Goal: Communication & Community: Share content

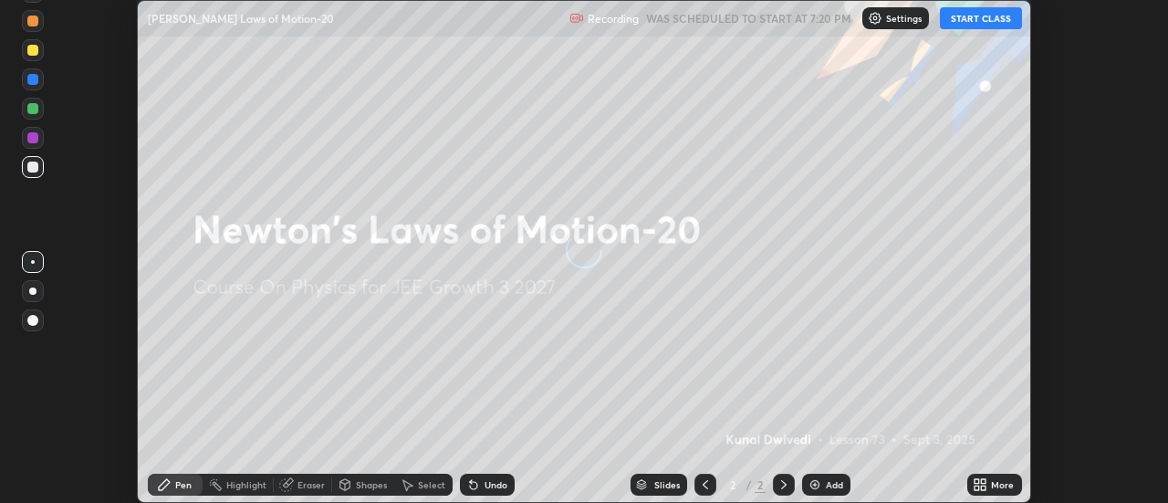
scroll to position [503, 1167]
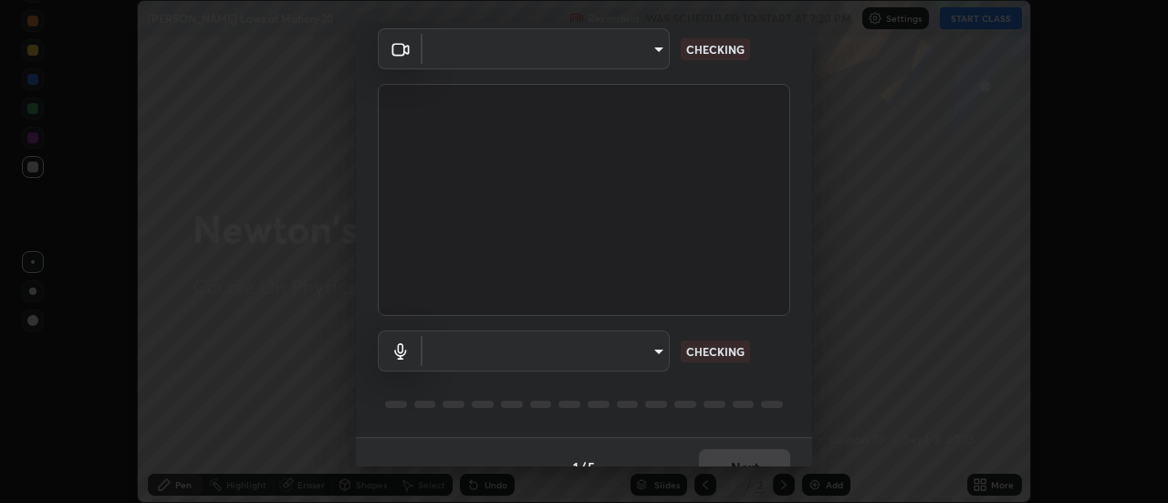
type input "1016c9670ba09e0da1ff6862f255b2c5b4dd1f04ff0e8715a66947f7e461f3c4"
type input "communications"
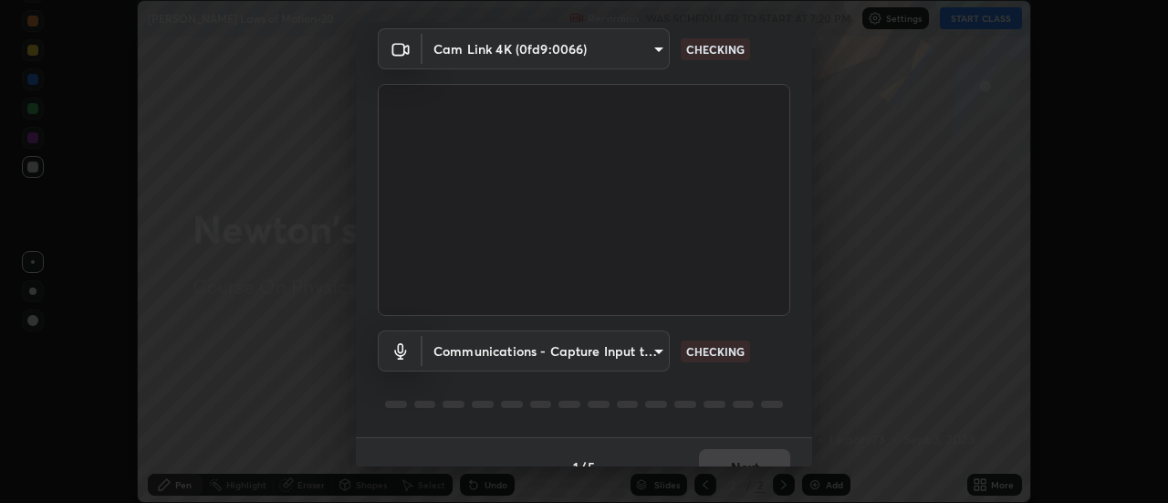
scroll to position [96, 0]
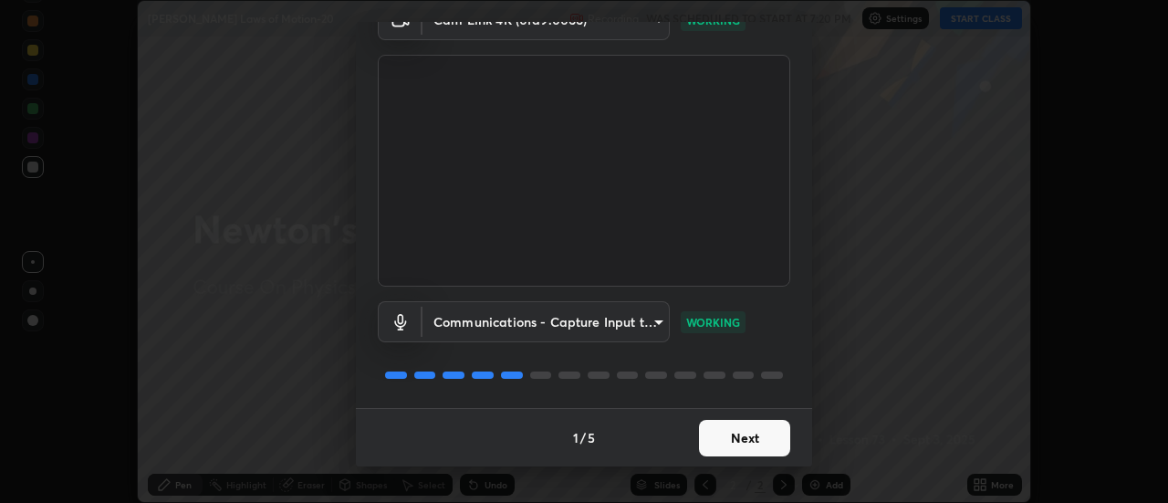
click at [753, 431] on button "Next" at bounding box center [744, 438] width 91 height 36
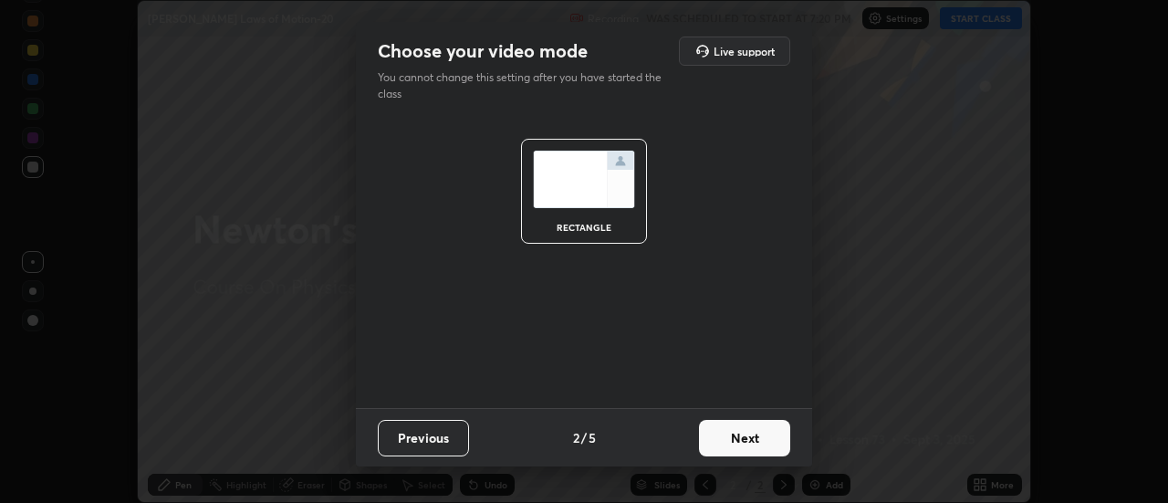
scroll to position [0, 0]
click at [763, 441] on button "Next" at bounding box center [744, 438] width 91 height 36
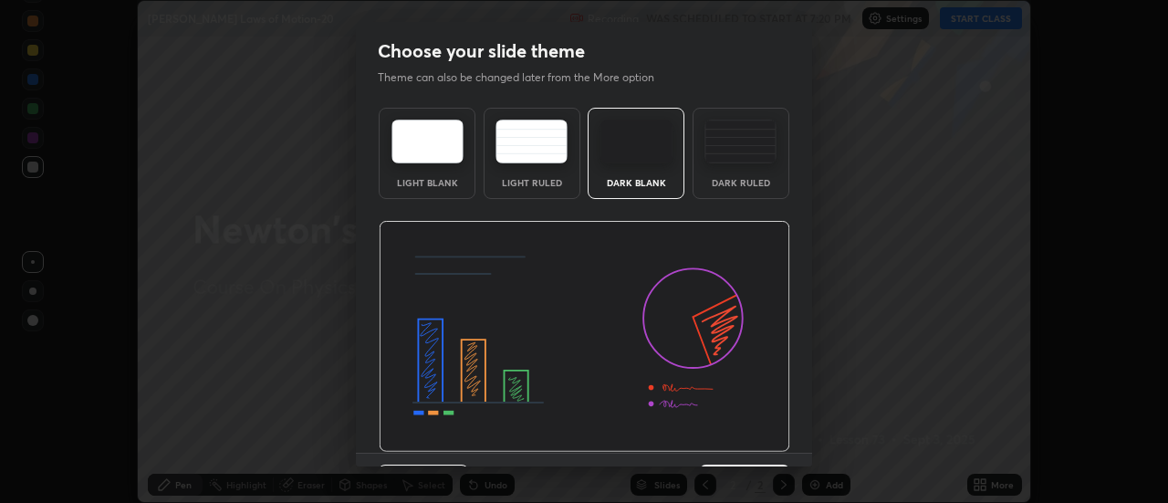
scroll to position [45, 0]
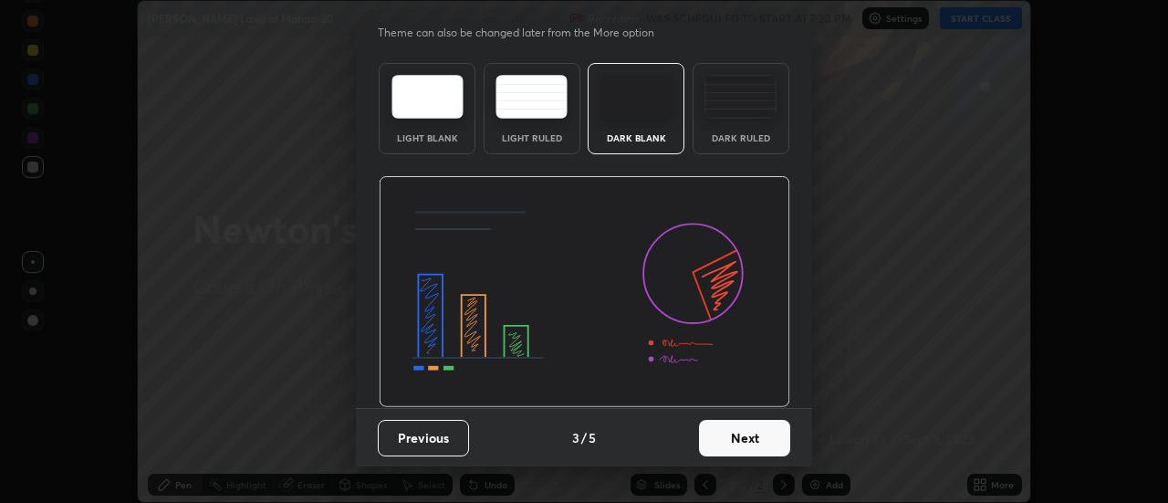
click at [752, 436] on button "Next" at bounding box center [744, 438] width 91 height 36
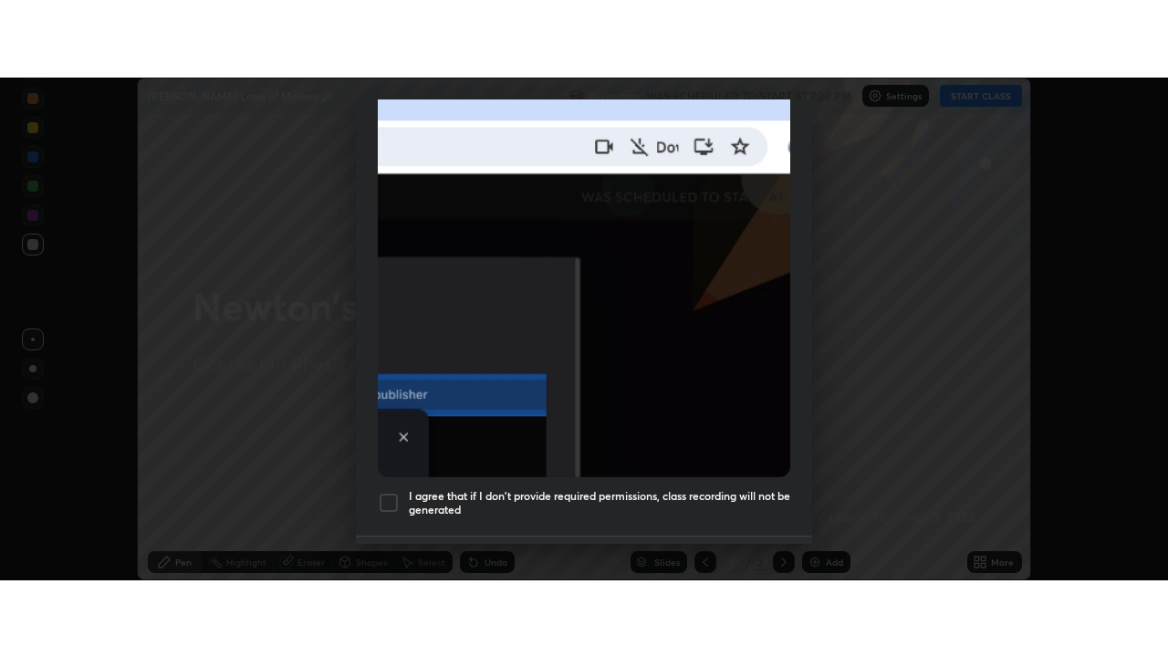
scroll to position [468, 0]
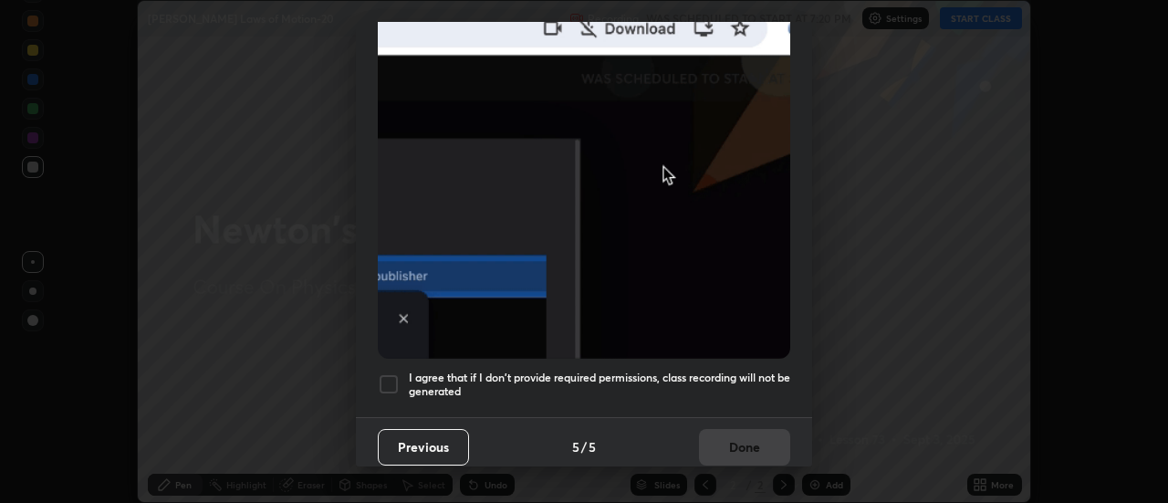
click at [742, 400] on div "Allow "Download multiple files" if prompted: If download blocked popup comes, o…" at bounding box center [584, 33] width 456 height 768
click at [743, 376] on h5 "I agree that if I don't provide required permissions, class recording will not …" at bounding box center [599, 384] width 381 height 28
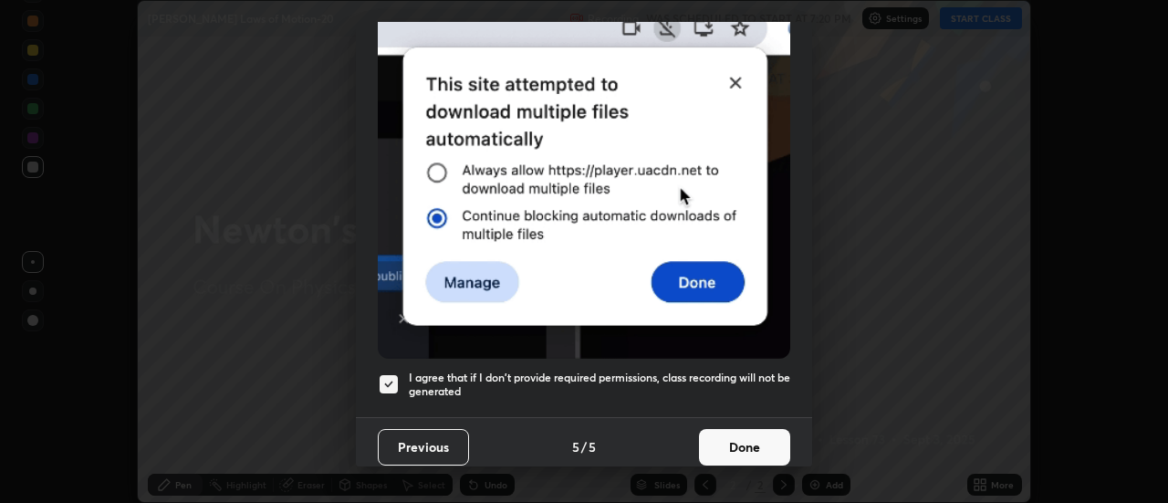
click at [750, 435] on button "Done" at bounding box center [744, 447] width 91 height 36
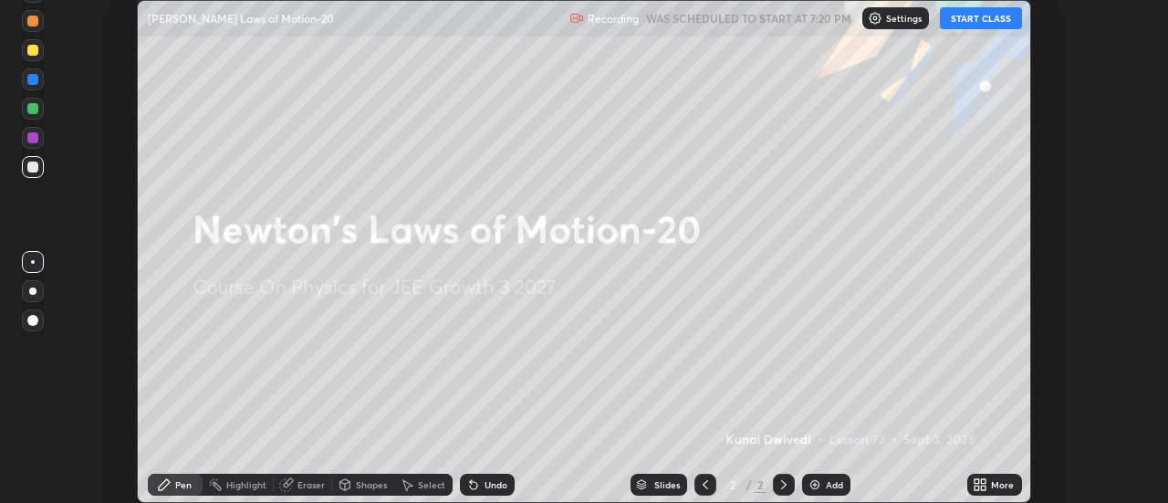
click at [986, 23] on button "START CLASS" at bounding box center [981, 18] width 82 height 22
click at [996, 491] on div "More" at bounding box center [994, 484] width 55 height 22
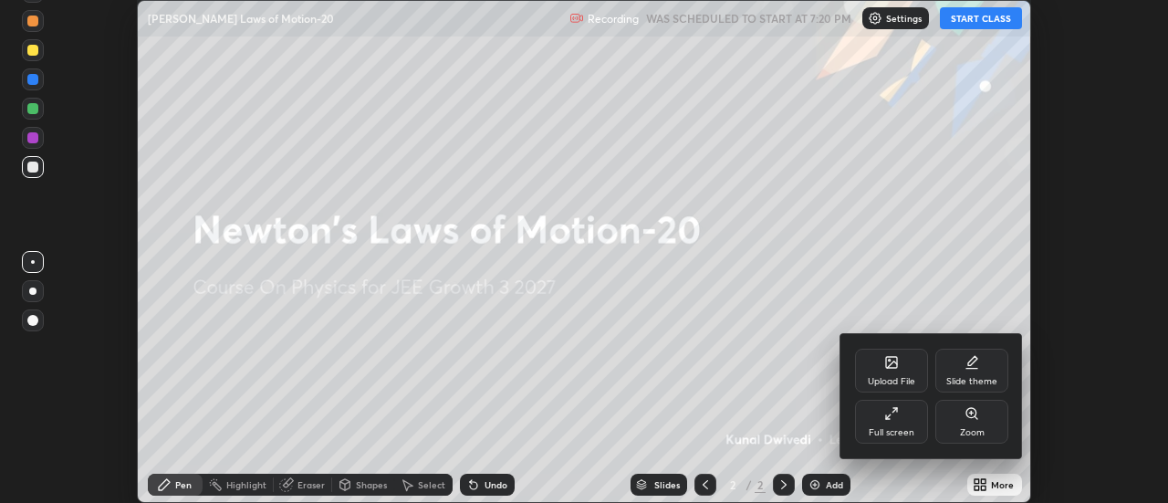
click at [862, 372] on div "Upload File" at bounding box center [891, 370] width 73 height 44
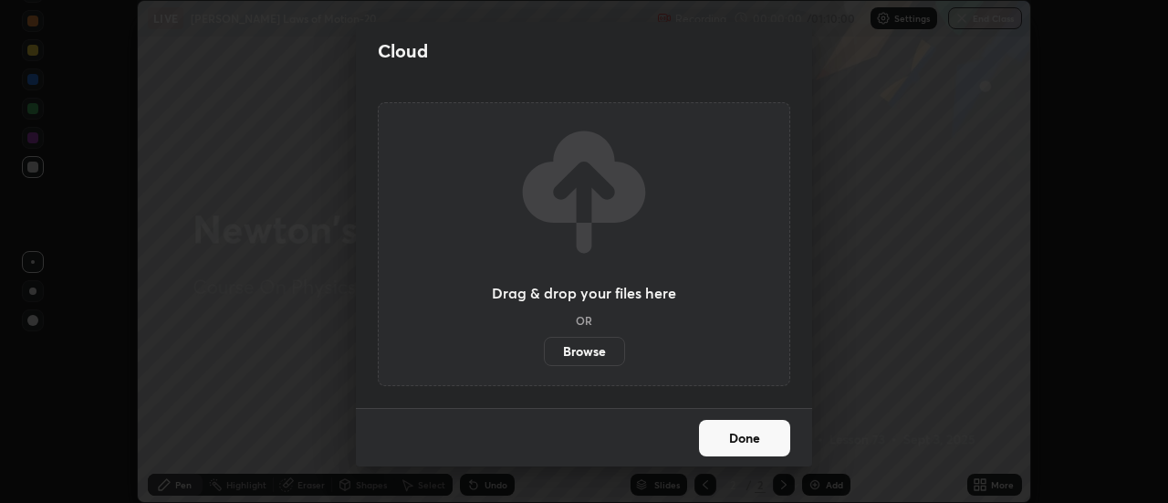
click at [586, 356] on label "Browse" at bounding box center [584, 351] width 81 height 29
click at [544, 356] on input "Browse" at bounding box center [544, 351] width 0 height 29
click at [431, 71] on div "Cloud" at bounding box center [584, 51] width 456 height 58
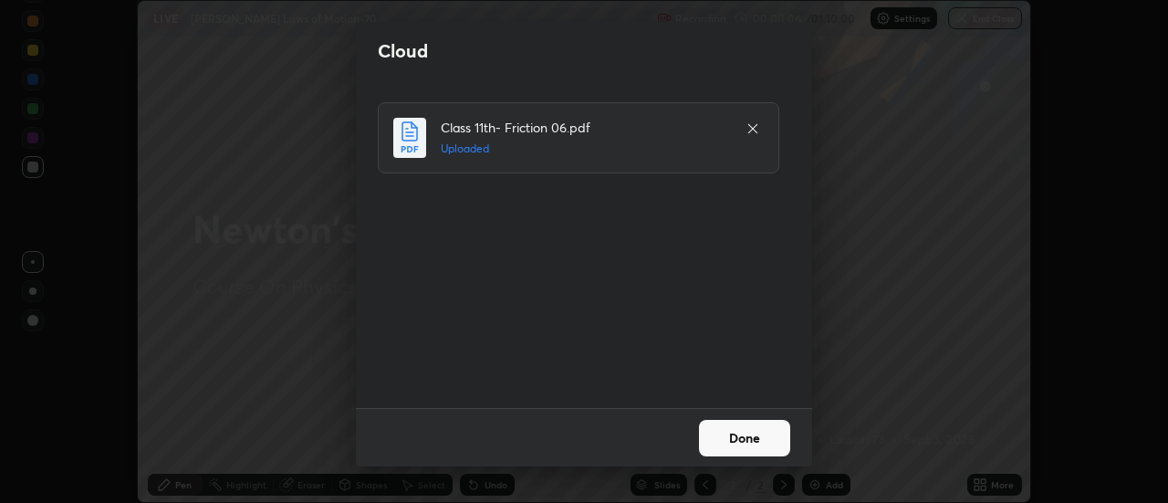
click at [763, 441] on button "Done" at bounding box center [744, 438] width 91 height 36
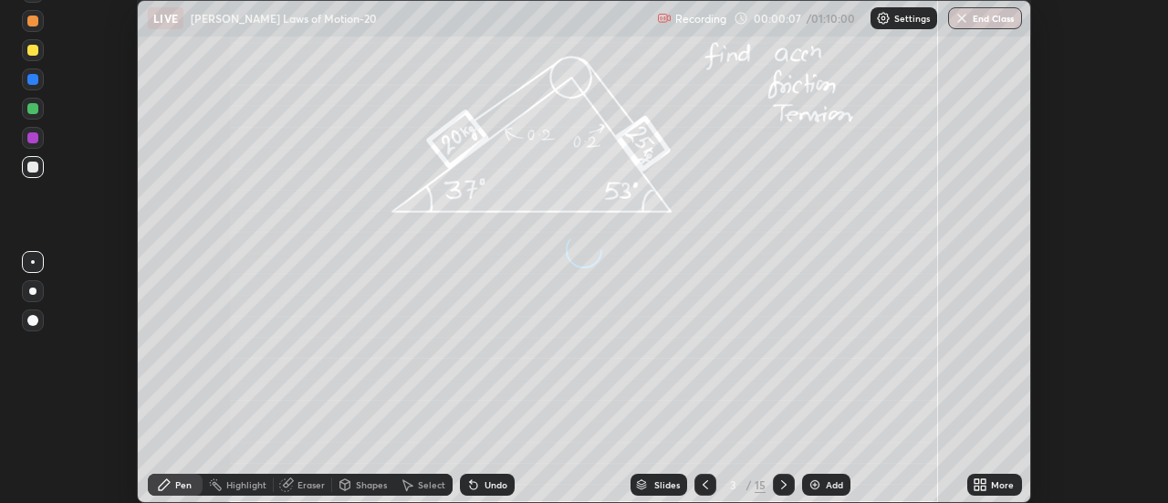
click at [985, 486] on icon at bounding box center [984, 487] width 5 height 5
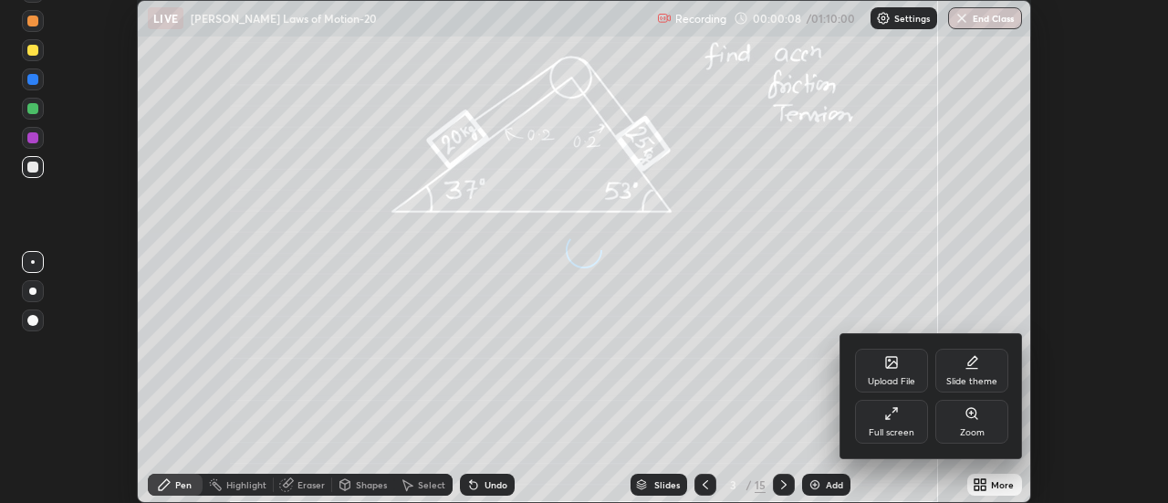
click at [894, 432] on div "Full screen" at bounding box center [891, 432] width 46 height 9
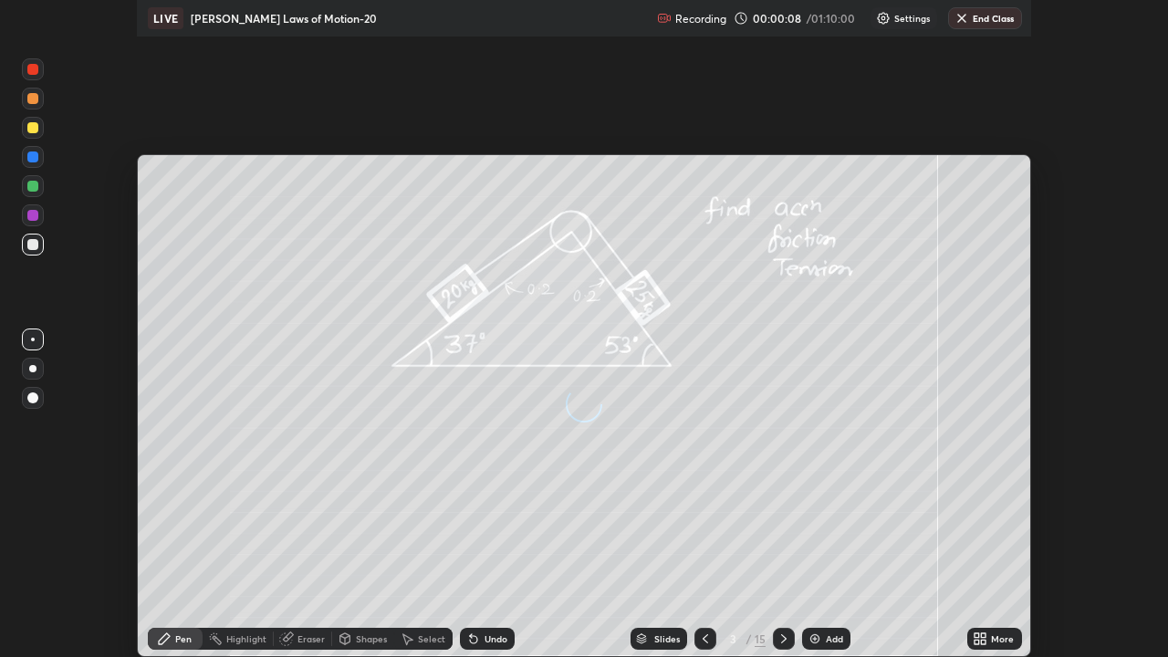
scroll to position [657, 1168]
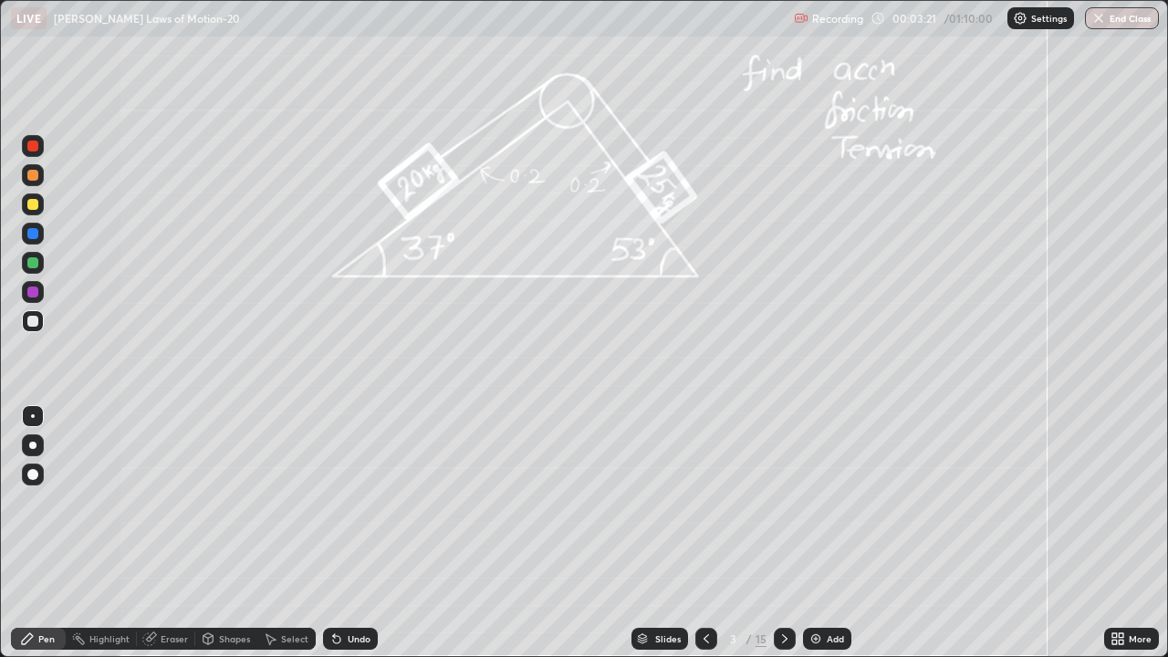
click at [29, 206] on div at bounding box center [32, 204] width 11 height 11
click at [35, 295] on div at bounding box center [32, 291] width 11 height 11
click at [37, 324] on div at bounding box center [32, 321] width 11 height 11
click at [353, 502] on div "Undo" at bounding box center [359, 638] width 23 height 9
click at [358, 502] on div "Undo" at bounding box center [359, 638] width 23 height 9
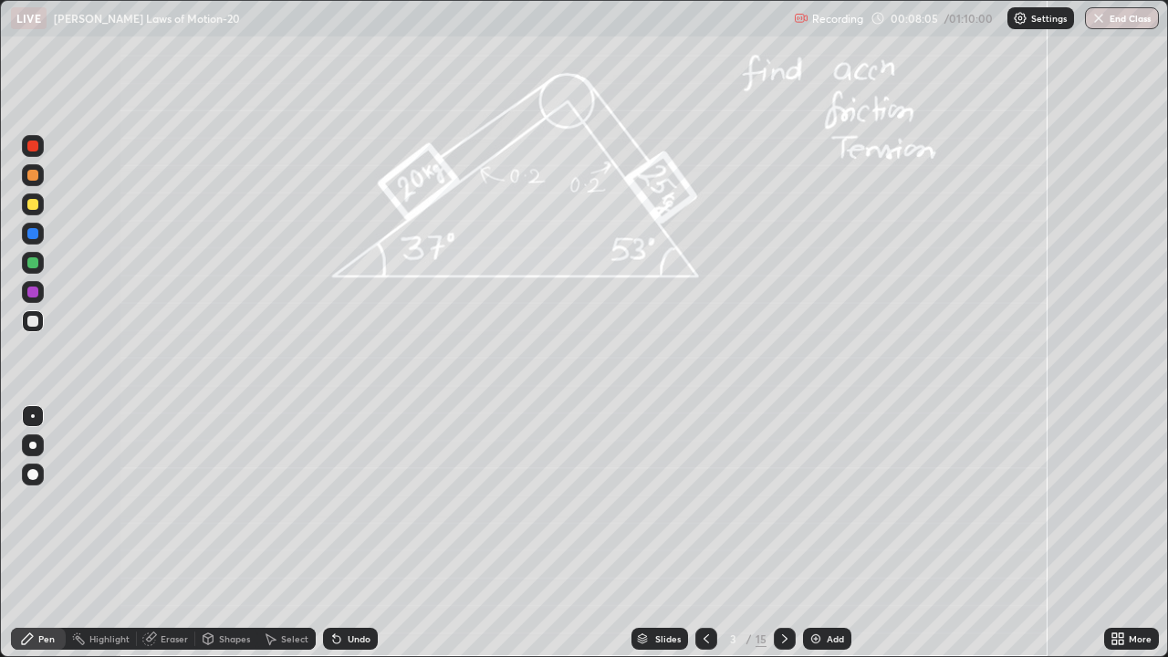
click at [354, 502] on div "Undo" at bounding box center [359, 638] width 23 height 9
click at [780, 502] on icon at bounding box center [784, 638] width 15 height 15
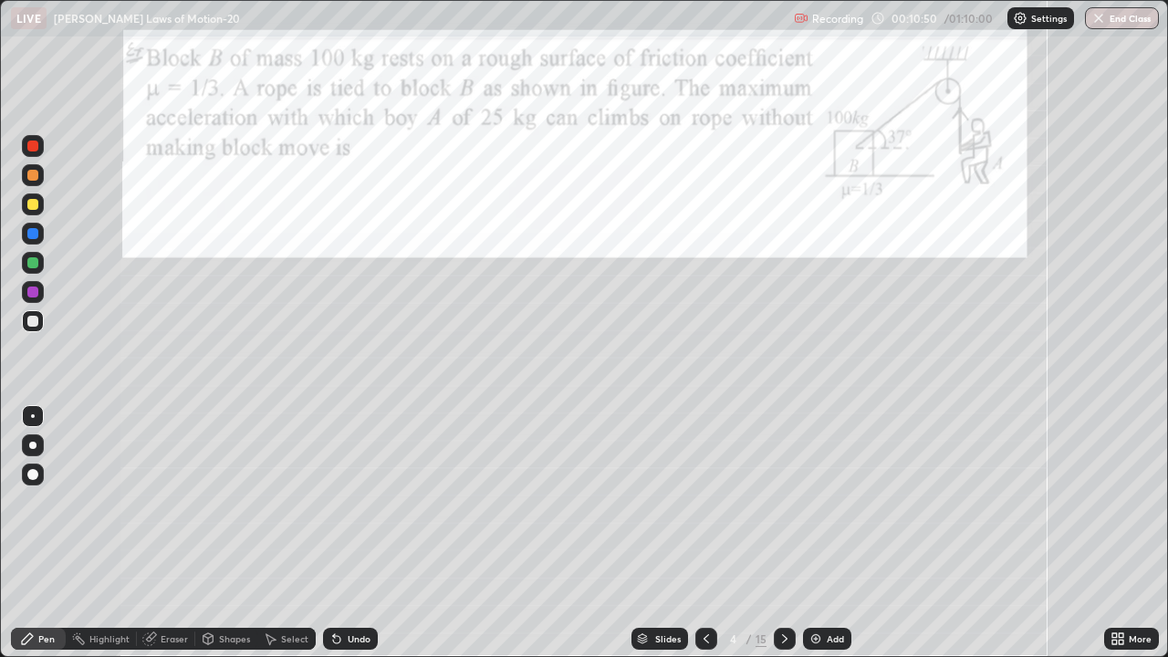
click at [783, 502] on icon at bounding box center [784, 638] width 15 height 15
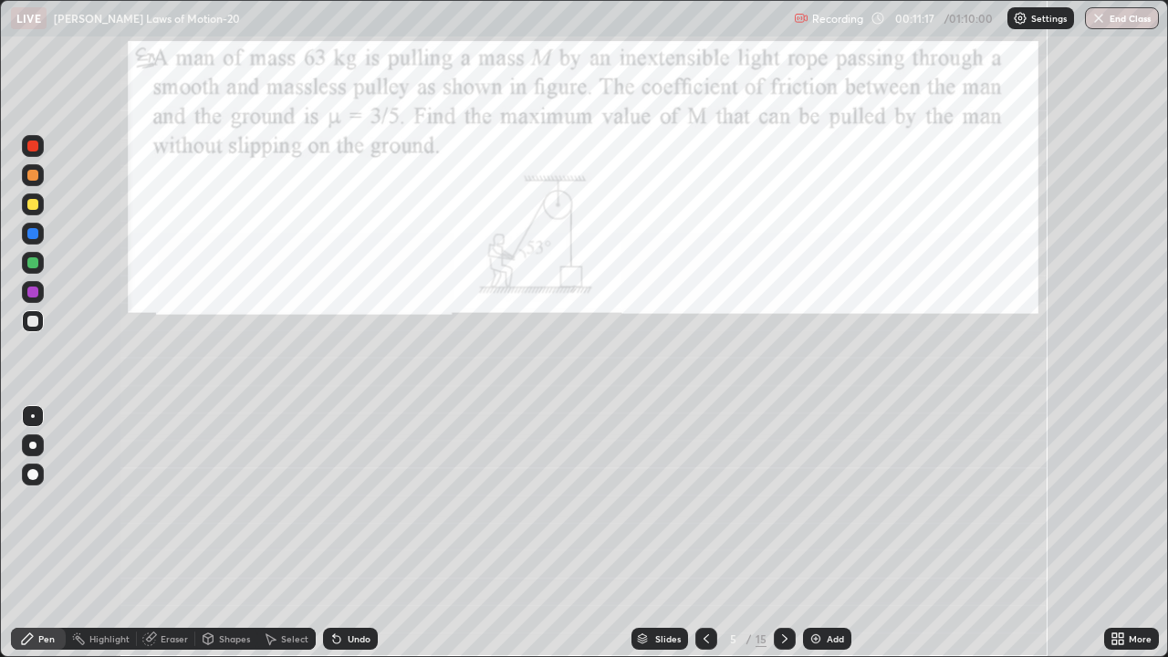
click at [31, 294] on div at bounding box center [32, 291] width 11 height 11
click at [32, 237] on div at bounding box center [32, 233] width 11 height 11
click at [30, 234] on div at bounding box center [32, 233] width 11 height 11
click at [29, 267] on div at bounding box center [32, 262] width 11 height 11
click at [33, 293] on div at bounding box center [32, 291] width 11 height 11
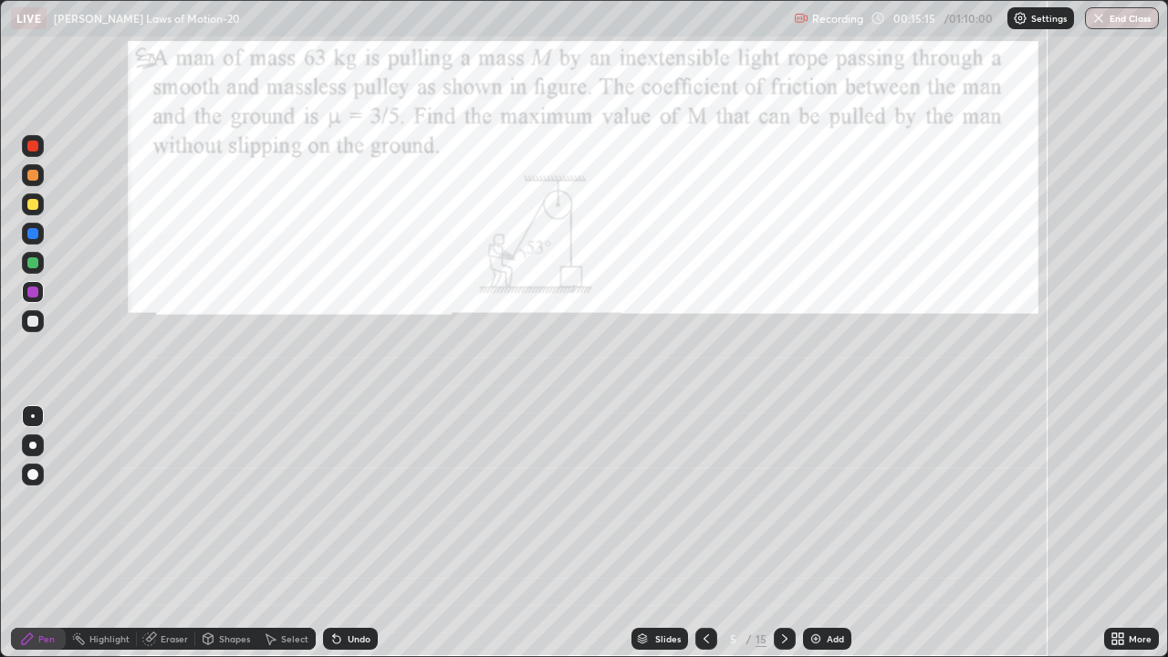
click at [35, 321] on div at bounding box center [32, 321] width 11 height 11
click at [172, 502] on div "Eraser" at bounding box center [174, 638] width 27 height 9
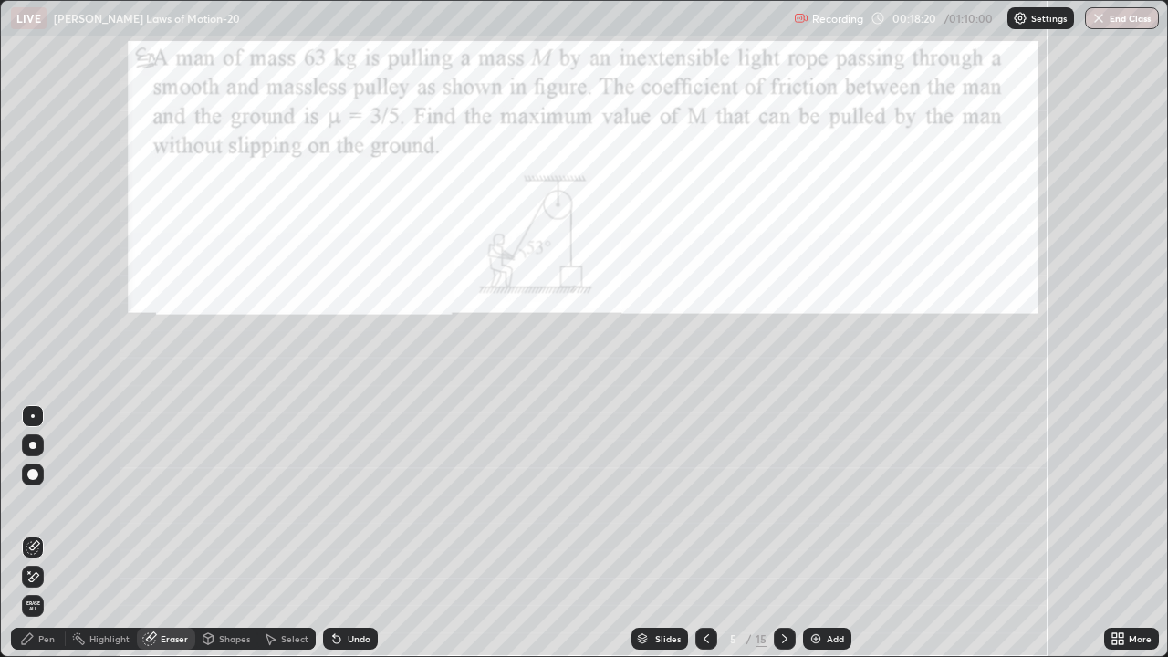
click at [348, 502] on div "Undo" at bounding box center [359, 638] width 23 height 9
click at [55, 502] on div "Pen" at bounding box center [38, 639] width 55 height 22
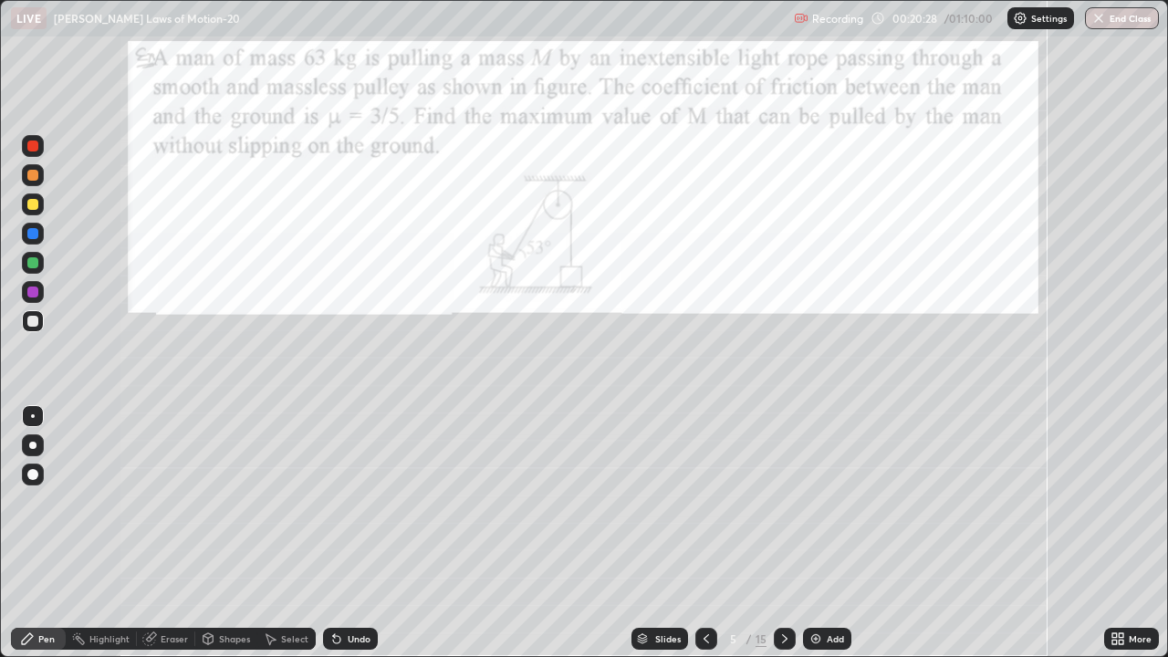
click at [782, 502] on icon at bounding box center [784, 638] width 5 height 9
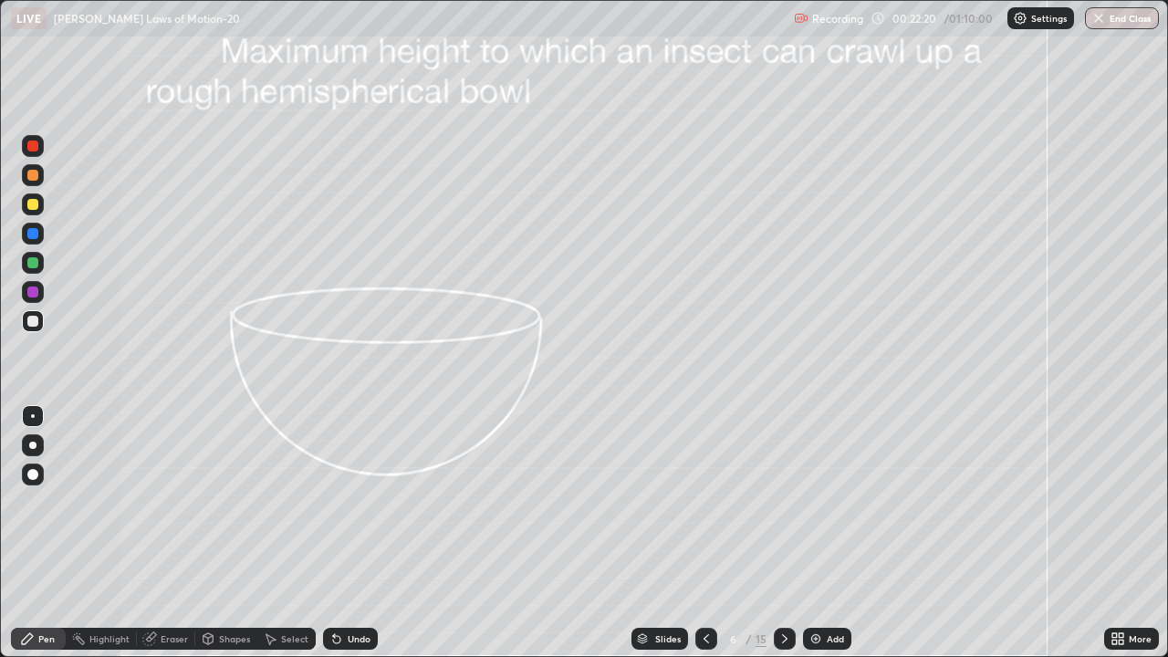
click at [220, 502] on div "Shapes" at bounding box center [234, 638] width 31 height 9
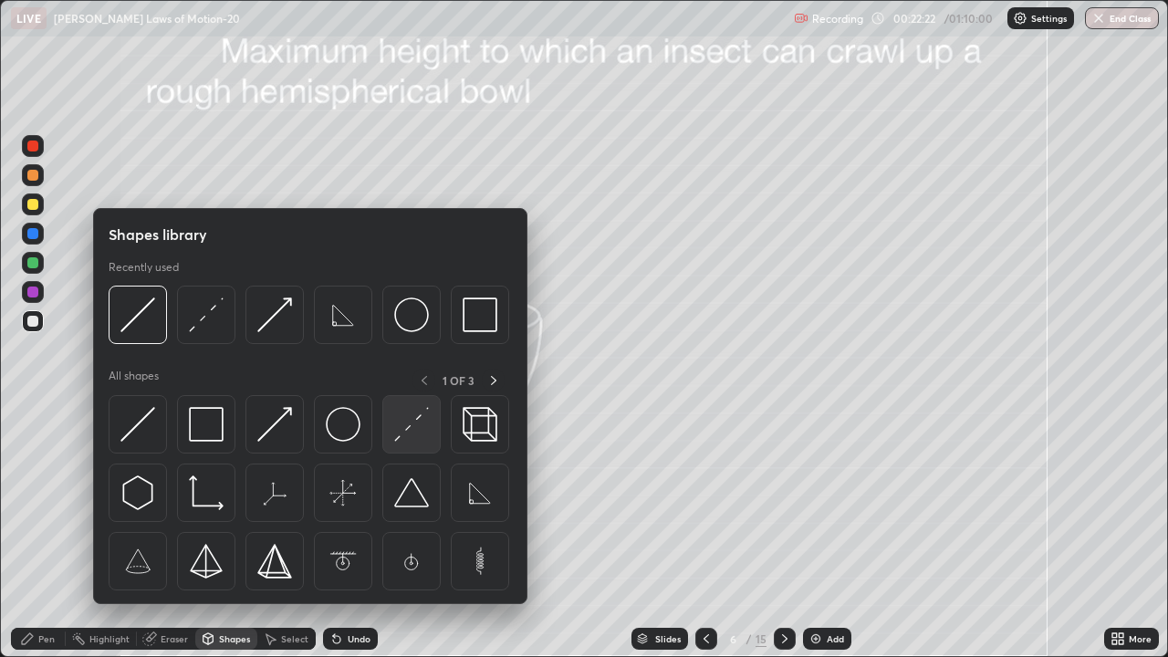
click at [398, 434] on img at bounding box center [411, 424] width 35 height 35
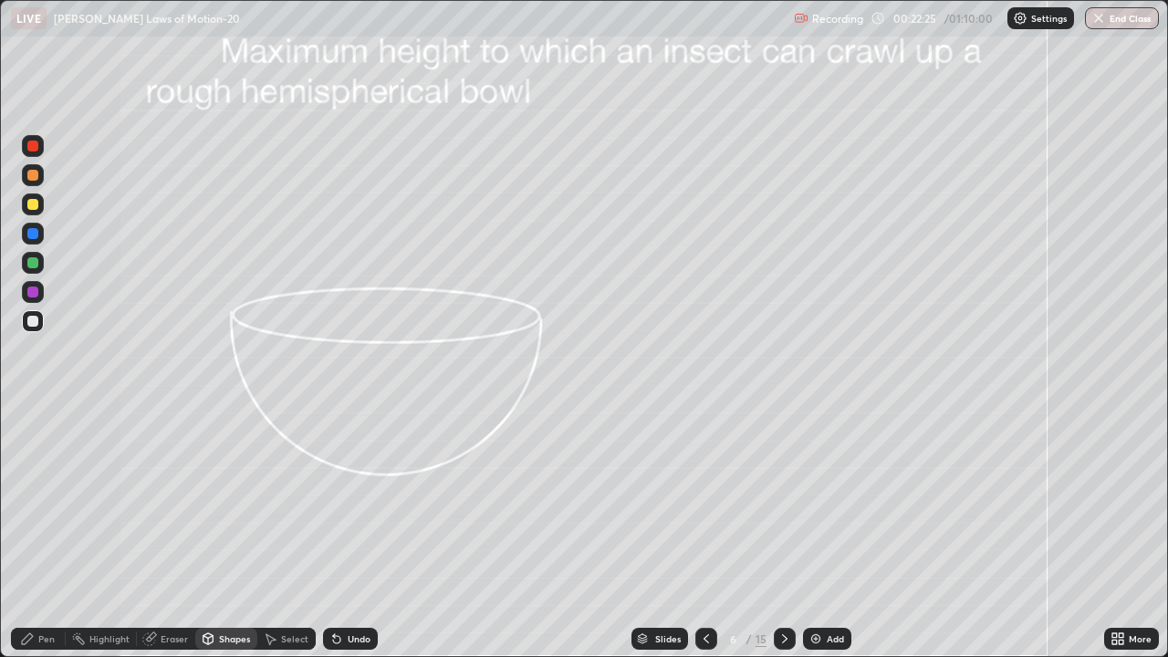
click at [32, 206] on div at bounding box center [32, 204] width 11 height 11
click at [36, 502] on div "Pen" at bounding box center [38, 639] width 55 height 22
click at [28, 291] on div at bounding box center [32, 291] width 11 height 11
click at [30, 260] on div at bounding box center [32, 262] width 11 height 11
click at [222, 502] on div "Shapes" at bounding box center [234, 638] width 31 height 9
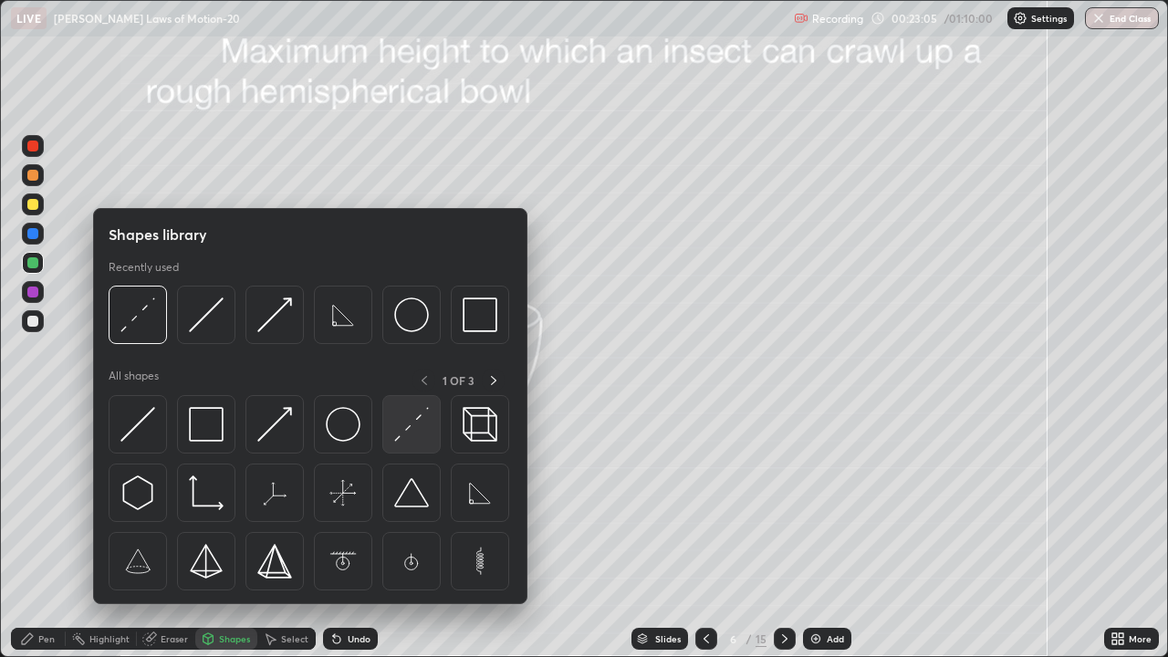
click at [407, 432] on img at bounding box center [411, 424] width 35 height 35
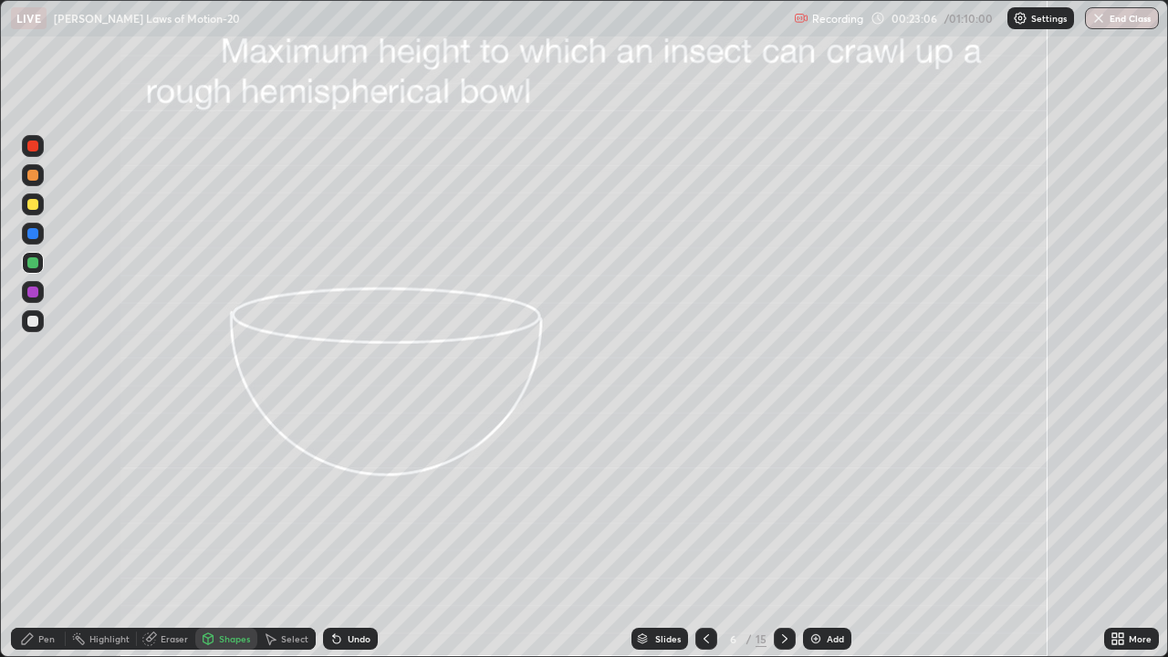
click at [37, 206] on div at bounding box center [32, 204] width 11 height 11
click at [42, 502] on div "Pen" at bounding box center [46, 638] width 16 height 9
click at [33, 263] on div at bounding box center [32, 262] width 11 height 11
click at [36, 320] on div at bounding box center [32, 321] width 11 height 11
click at [235, 502] on div "Shapes" at bounding box center [226, 639] width 62 height 22
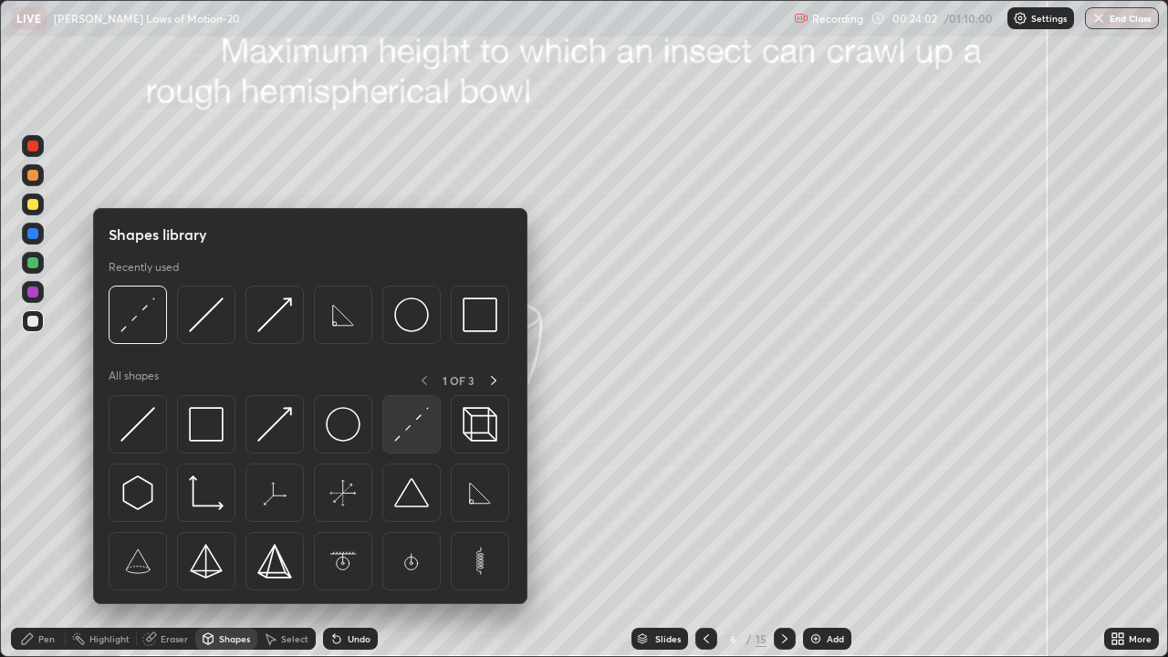
click at [413, 432] on img at bounding box center [411, 424] width 35 height 35
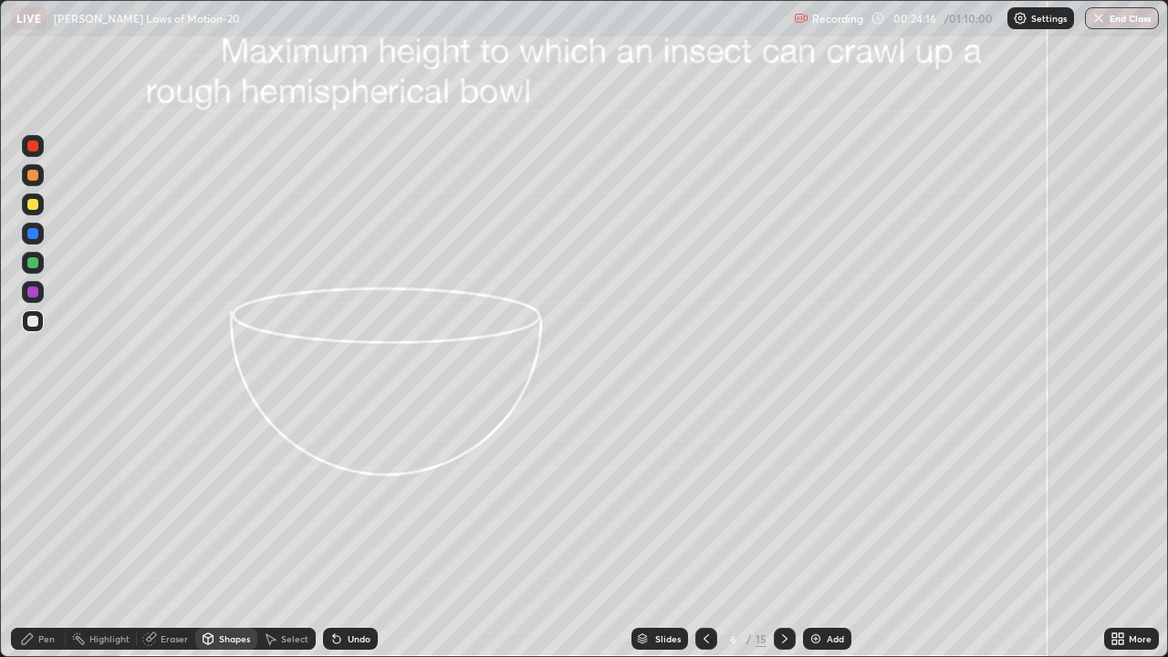
click at [32, 502] on icon at bounding box center [27, 638] width 15 height 15
click at [29, 174] on div at bounding box center [32, 175] width 11 height 11
click at [33, 317] on div at bounding box center [32, 321] width 11 height 11
click at [32, 290] on div at bounding box center [32, 291] width 11 height 11
click at [31, 263] on div at bounding box center [32, 262] width 11 height 11
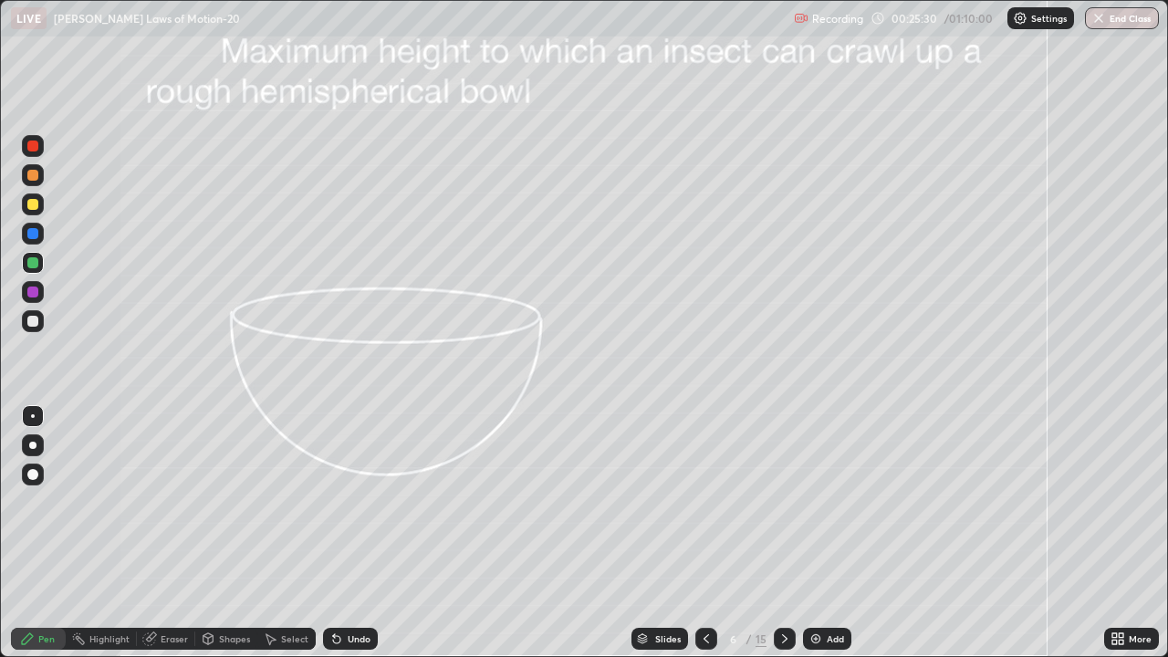
click at [32, 234] on div at bounding box center [32, 233] width 11 height 11
click at [31, 327] on div at bounding box center [33, 321] width 22 height 22
click at [333, 502] on icon at bounding box center [334, 635] width 2 height 2
click at [32, 175] on div at bounding box center [32, 175] width 11 height 11
click at [782, 502] on icon at bounding box center [784, 638] width 15 height 15
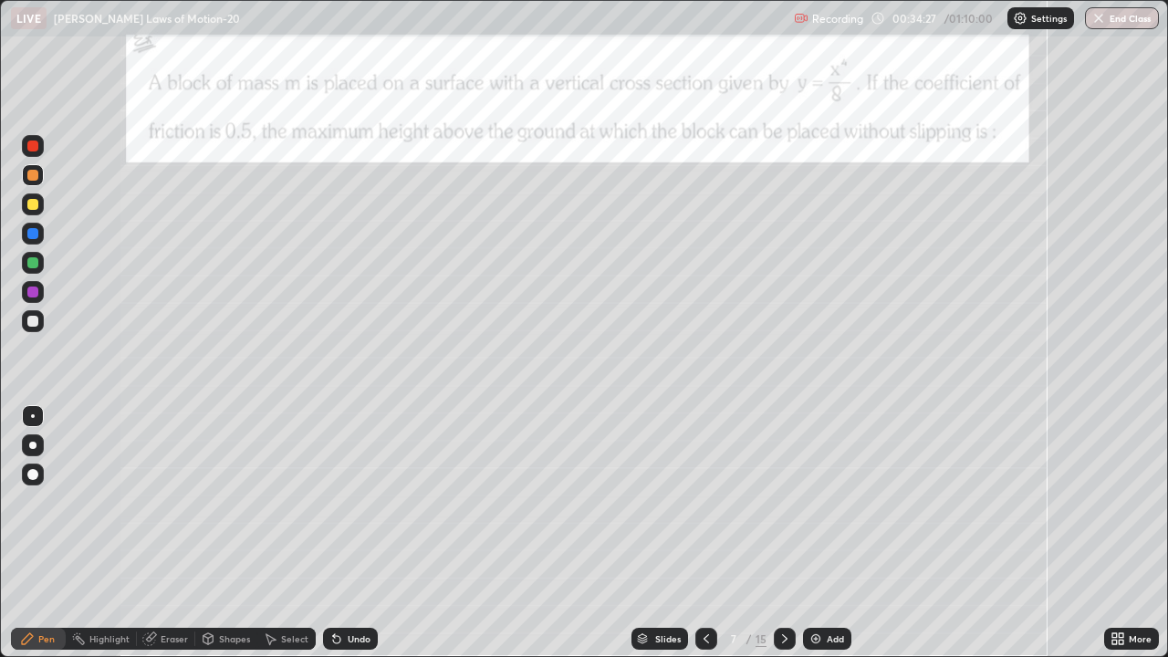
click at [33, 416] on div at bounding box center [33, 416] width 4 height 4
click at [35, 317] on div at bounding box center [32, 321] width 11 height 11
click at [230, 502] on div "Shapes" at bounding box center [234, 638] width 31 height 9
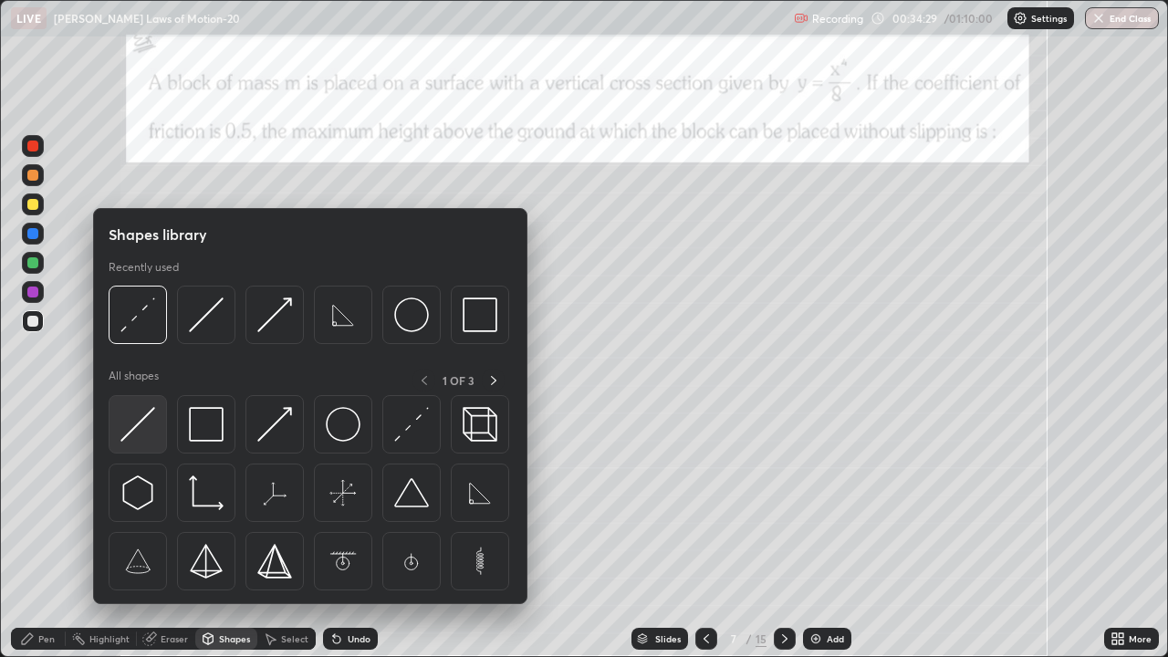
click at [149, 416] on img at bounding box center [137, 424] width 35 height 35
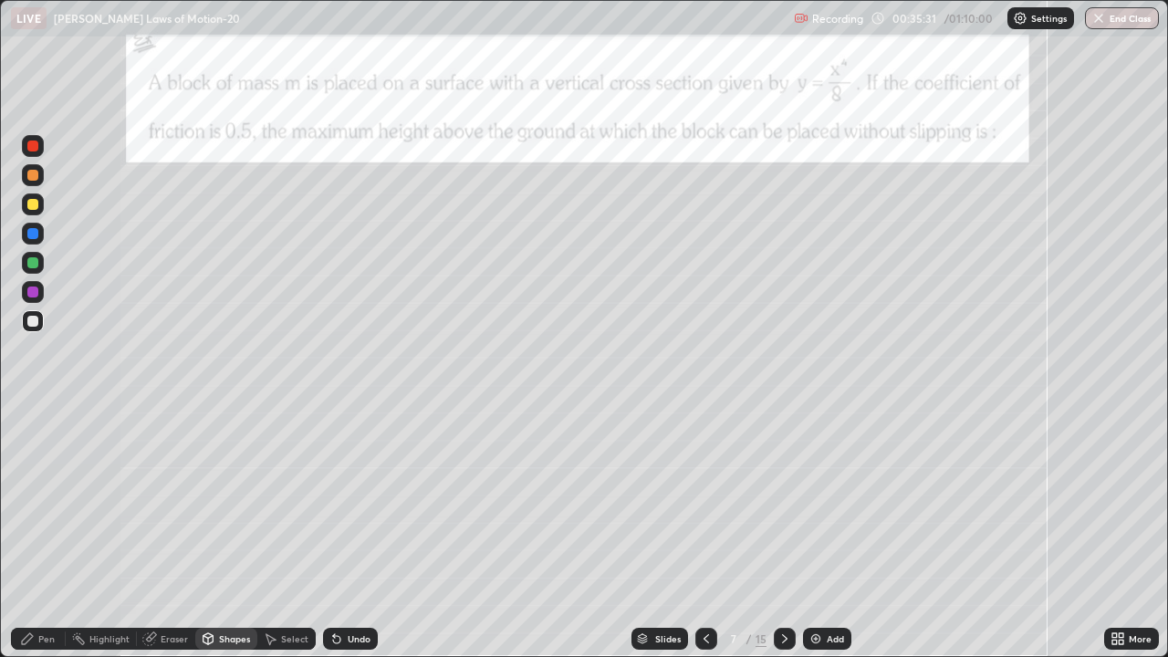
click at [40, 502] on div "Pen" at bounding box center [38, 639] width 55 height 22
click at [348, 502] on div "Undo" at bounding box center [350, 639] width 55 height 22
click at [348, 502] on div "Undo" at bounding box center [359, 638] width 23 height 9
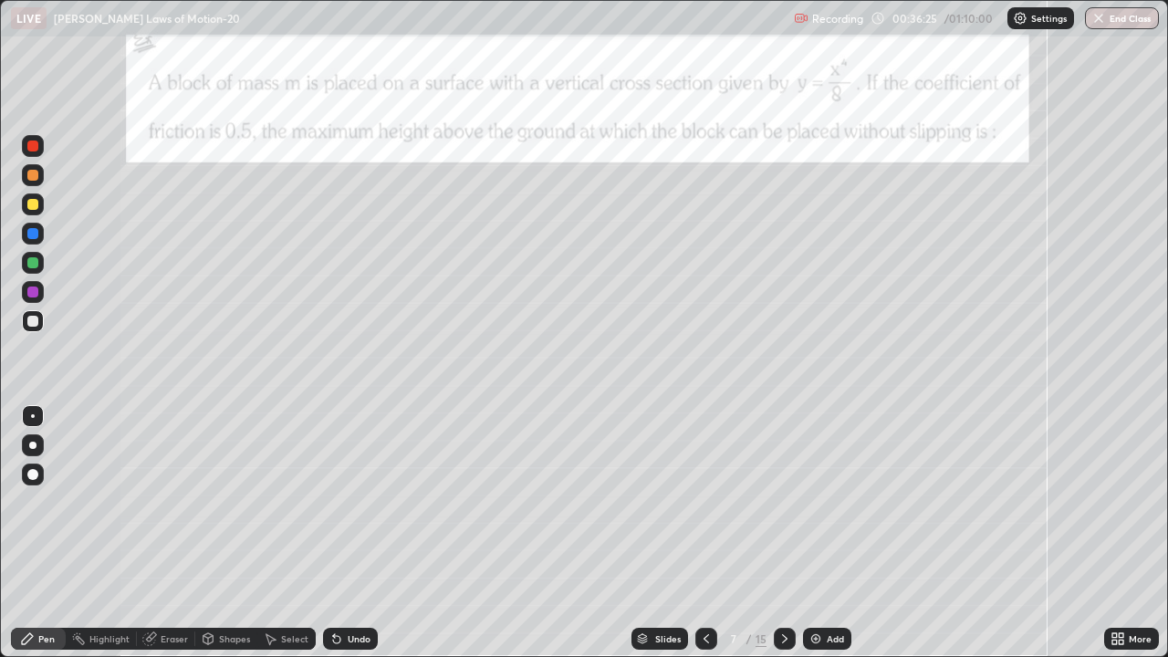
click at [349, 502] on div "Undo" at bounding box center [359, 638] width 23 height 9
click at [36, 265] on div at bounding box center [32, 262] width 11 height 11
click at [36, 293] on div at bounding box center [32, 291] width 11 height 11
click at [34, 262] on div at bounding box center [32, 262] width 11 height 11
click at [36, 326] on div at bounding box center [32, 321] width 11 height 11
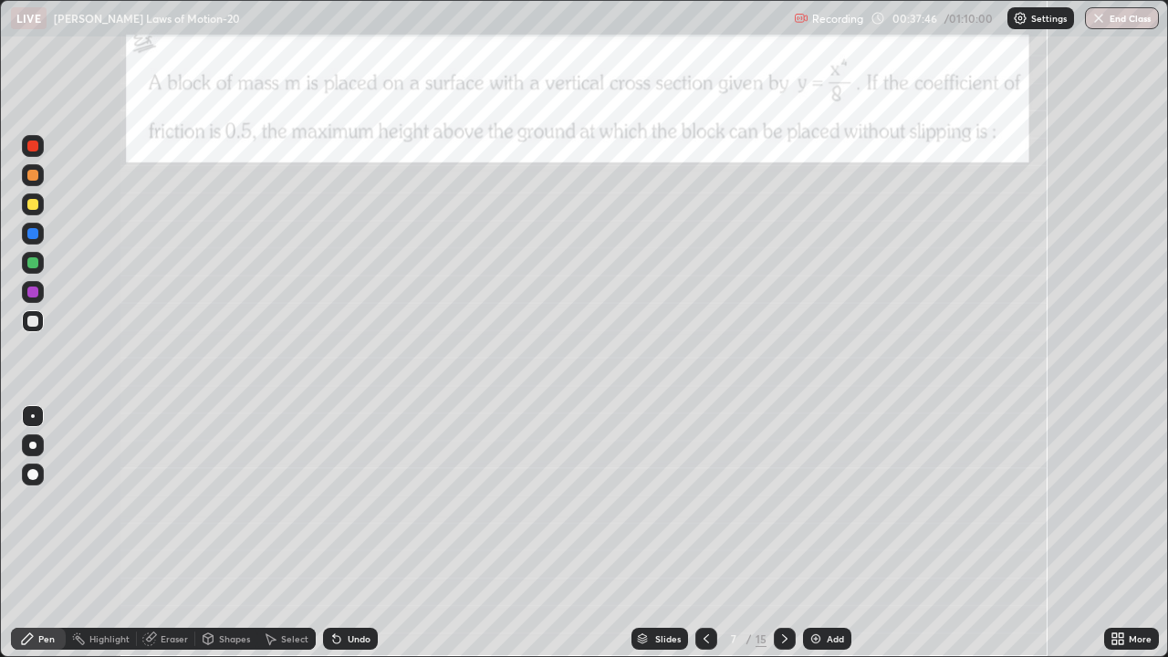
click at [234, 502] on div "Shapes" at bounding box center [234, 638] width 31 height 9
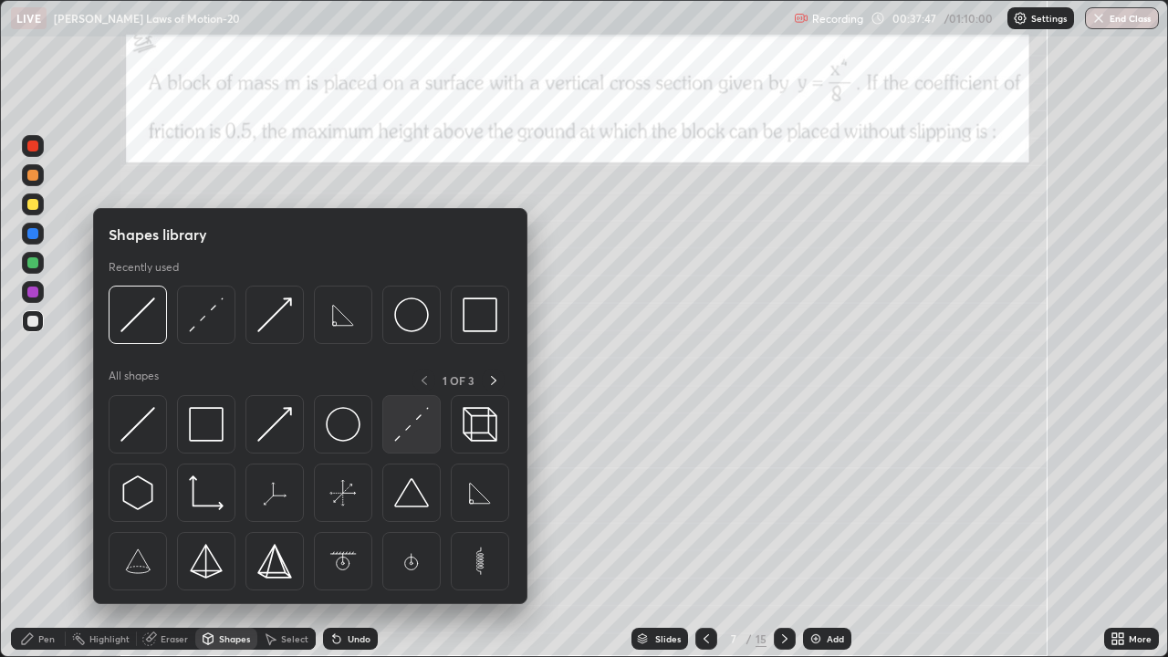
click at [410, 418] on img at bounding box center [411, 424] width 35 height 35
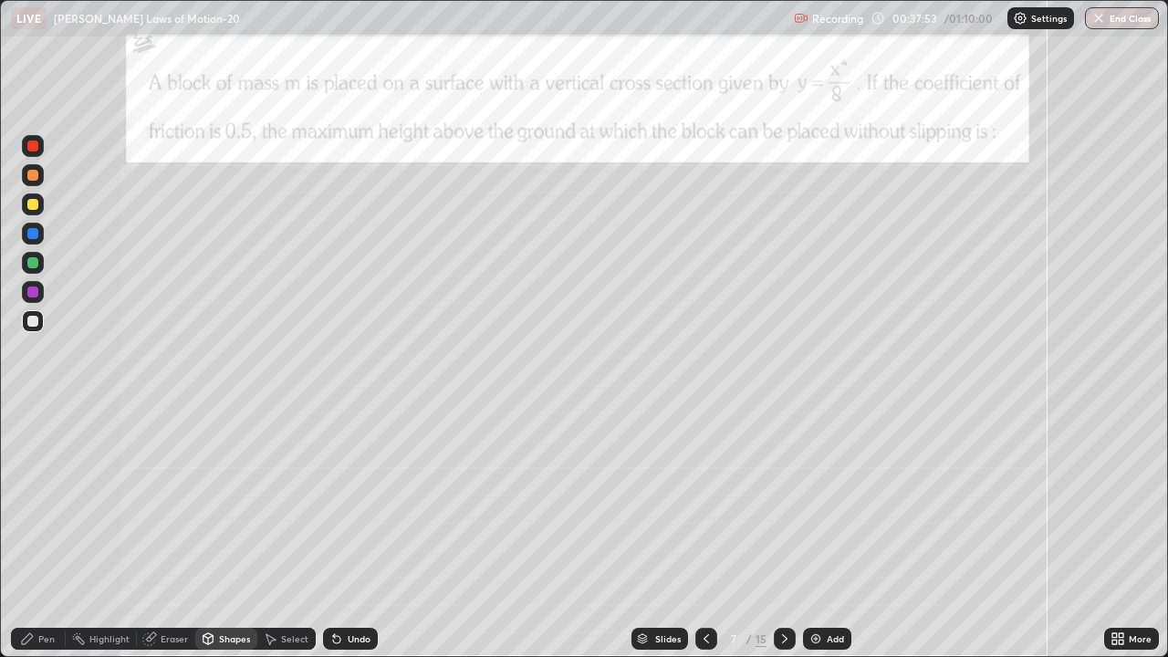
click at [41, 502] on div "Pen" at bounding box center [38, 639] width 55 height 22
click at [30, 263] on div at bounding box center [32, 262] width 11 height 11
click at [35, 326] on div at bounding box center [32, 321] width 11 height 11
click at [352, 502] on div "Undo" at bounding box center [359, 638] width 23 height 9
click at [348, 502] on div "Undo" at bounding box center [359, 638] width 23 height 9
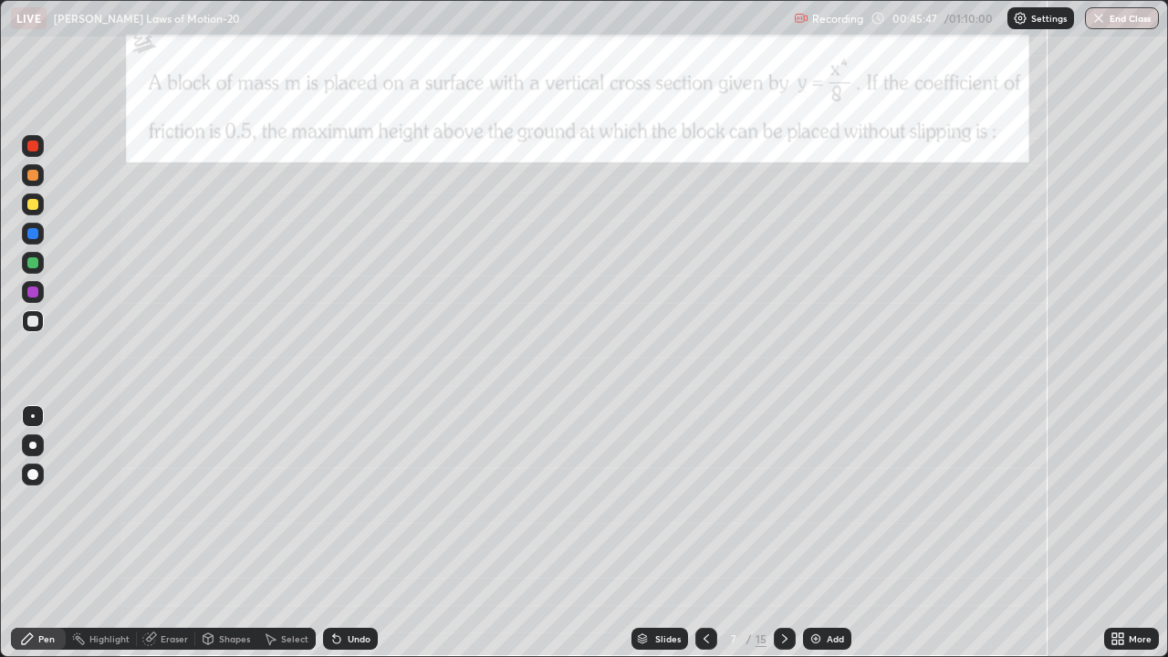
click at [782, 502] on icon at bounding box center [784, 638] width 15 height 15
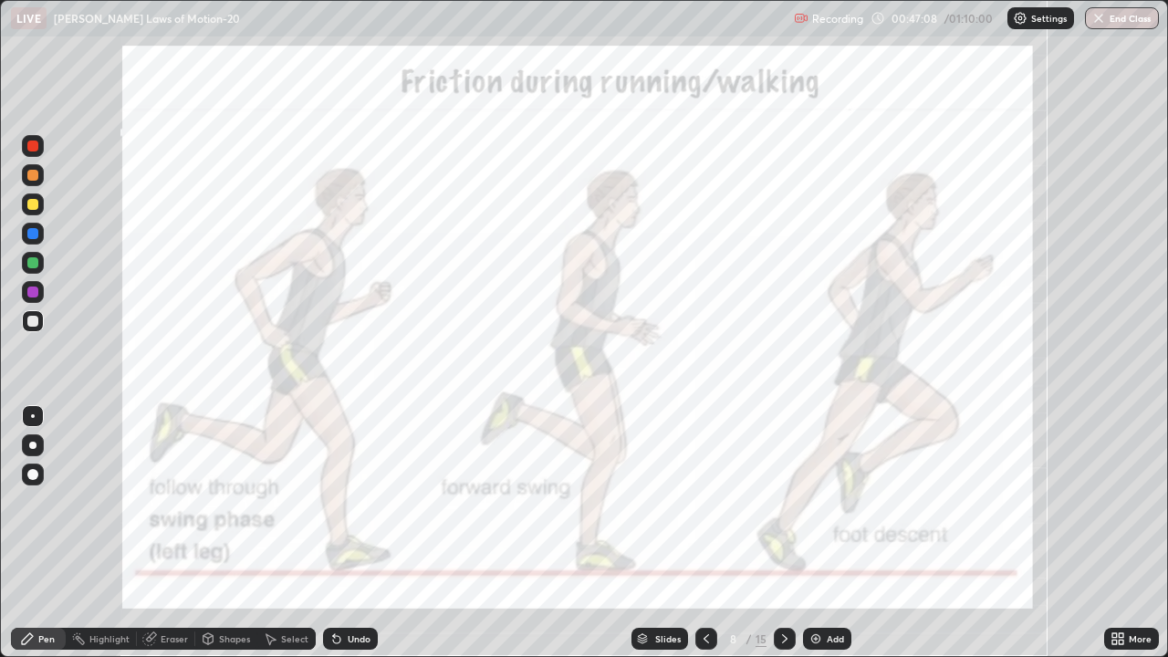
click at [33, 290] on div at bounding box center [32, 291] width 11 height 11
click at [785, 502] on div at bounding box center [785, 639] width 22 height 22
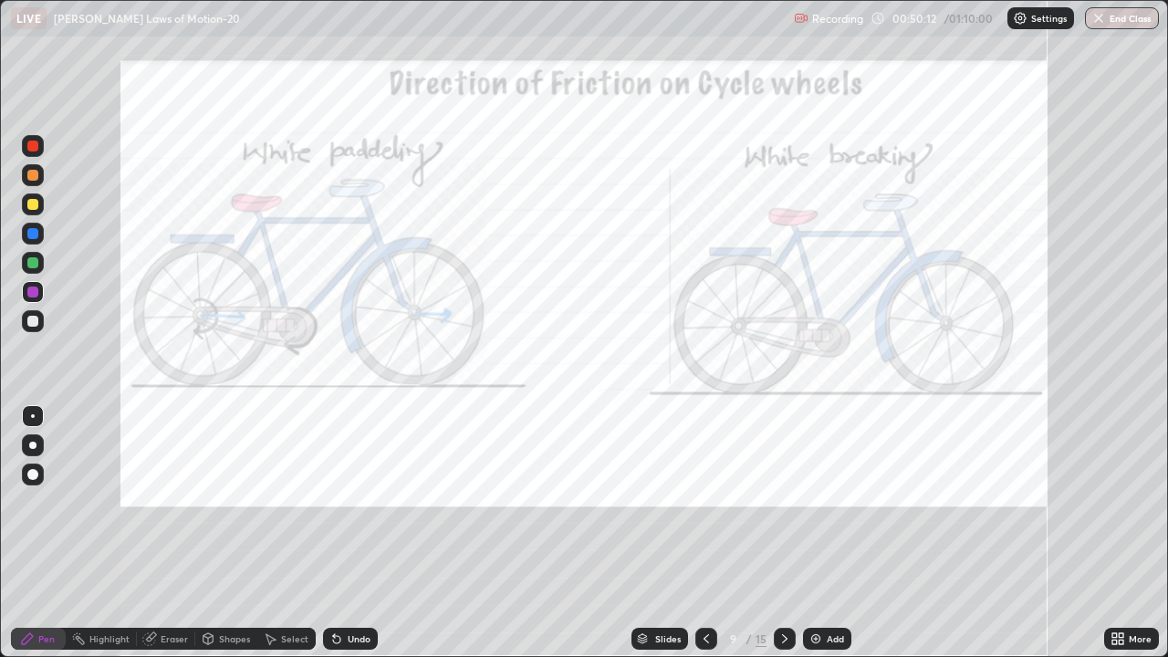
click at [340, 502] on icon at bounding box center [336, 638] width 15 height 15
click at [348, 502] on div "Undo" at bounding box center [359, 638] width 23 height 9
click at [783, 502] on icon at bounding box center [784, 638] width 15 height 15
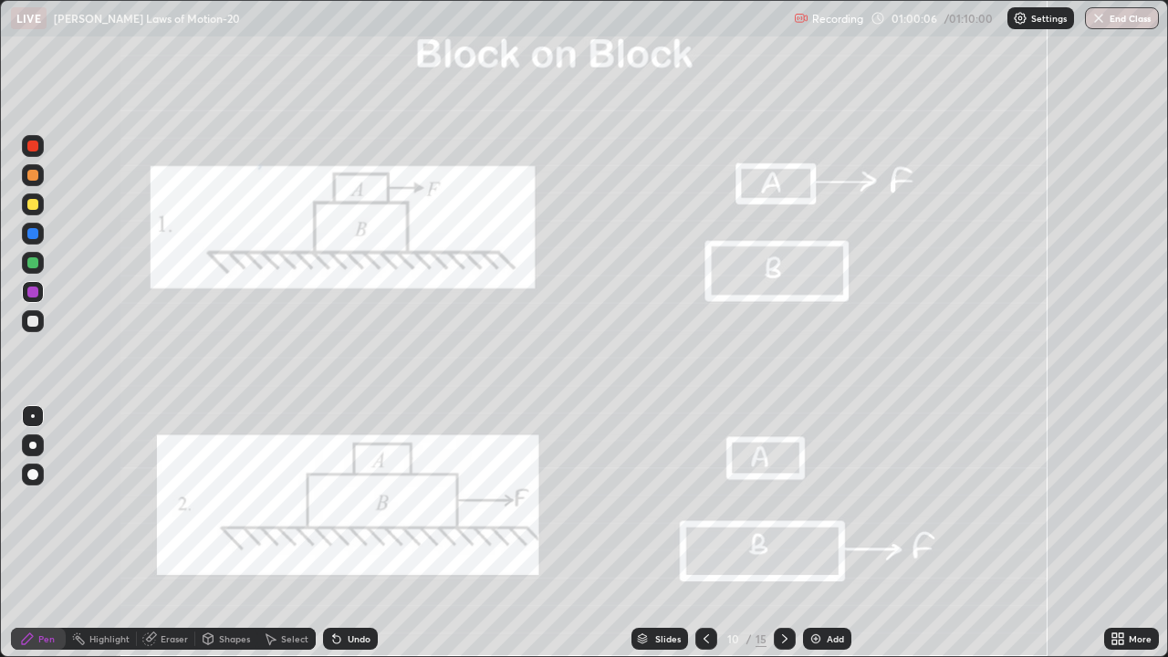
click at [29, 203] on div at bounding box center [32, 204] width 11 height 11
click at [33, 174] on div at bounding box center [32, 175] width 11 height 11
click at [37, 262] on div at bounding box center [32, 262] width 11 height 11
click at [783, 502] on icon at bounding box center [784, 638] width 15 height 15
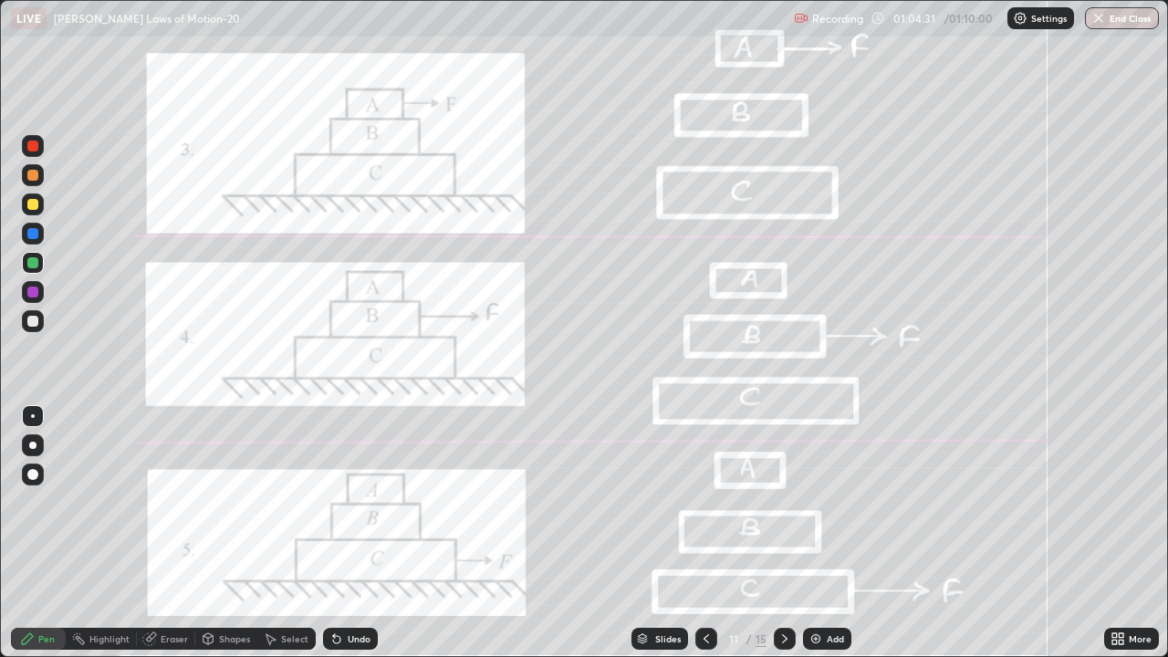
click at [26, 177] on div at bounding box center [33, 175] width 22 height 22
click at [34, 267] on div at bounding box center [32, 262] width 11 height 11
click at [37, 264] on div at bounding box center [32, 262] width 11 height 11
click at [1110, 20] on button "End Class" at bounding box center [1122, 18] width 72 height 22
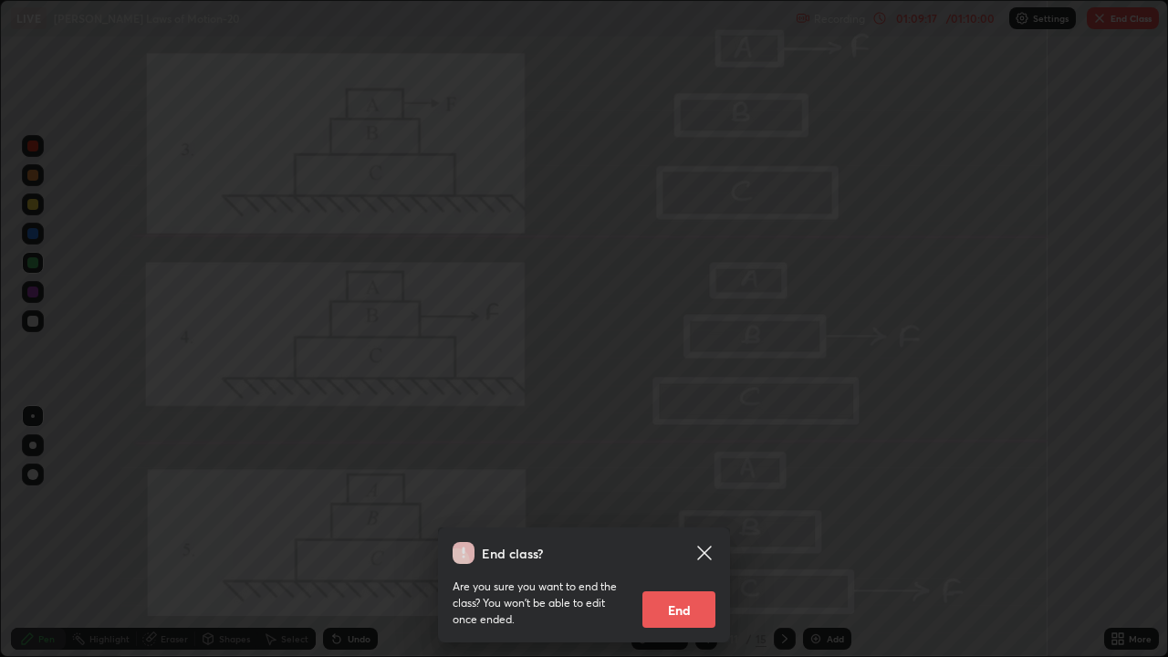
click at [697, 502] on button "End" at bounding box center [678, 609] width 73 height 36
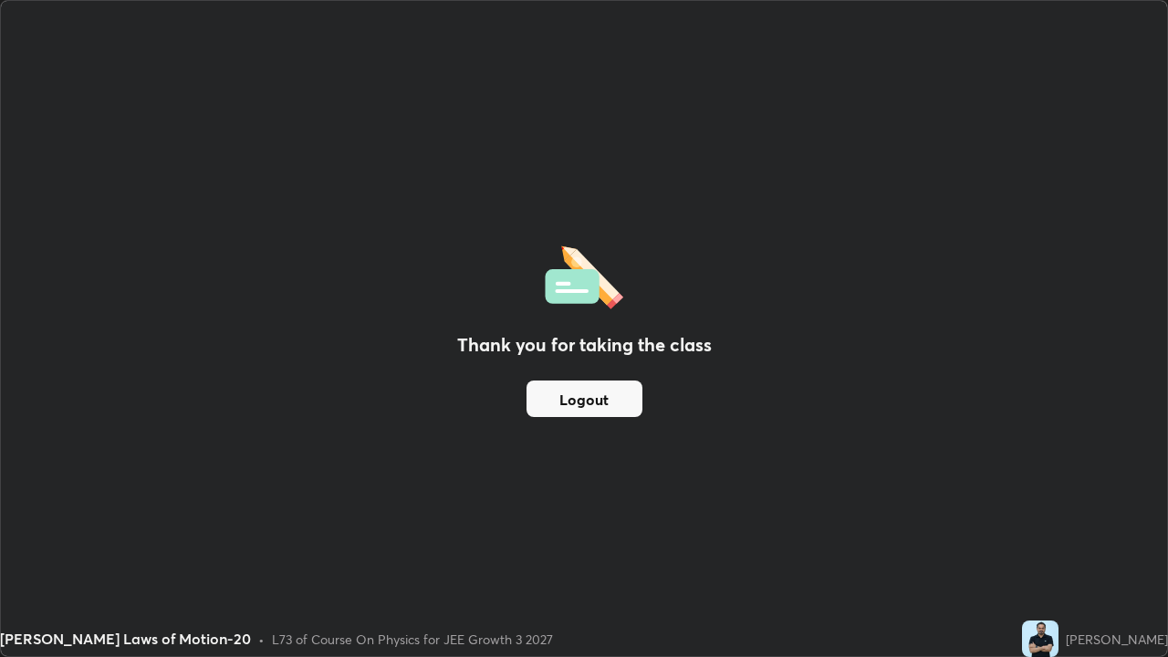
click at [570, 502] on div "[PERSON_NAME] Laws of Motion-20 • L73 of Course On Physics for JEE Growth 3 2027" at bounding box center [507, 638] width 1014 height 36
